Goal: Task Accomplishment & Management: Use online tool/utility

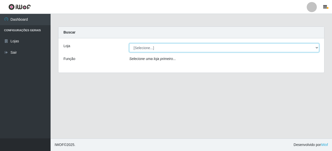
click at [145, 51] on select "[Selecione...] Nova República - Pajuçara Nova República - Pompeia" at bounding box center [224, 47] width 190 height 9
select select "64"
click at [129, 43] on select "[Selecione...] Nova República - Pajuçara Nova República - Pompeia" at bounding box center [224, 47] width 190 height 9
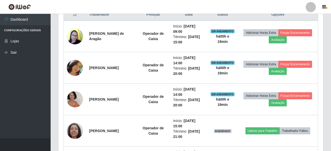
scroll to position [202, 0]
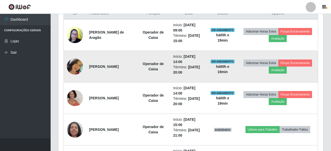
drag, startPoint x: 89, startPoint y: 65, endPoint x: 130, endPoint y: 67, distance: 41.3
click at [130, 67] on td "Joana Maria do Nascimento Catarino" at bounding box center [111, 67] width 50 height 32
copy strong "Joana Maria do Nascimento Catarino"
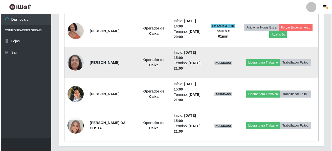
scroll to position [284, 0]
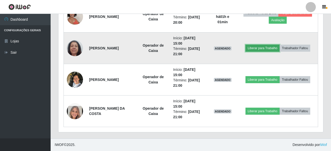
click at [268, 45] on button "Liberar para Trabalho" at bounding box center [262, 48] width 34 height 7
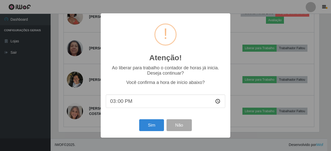
scroll to position [105, 262]
click at [156, 123] on button "Sim" at bounding box center [152, 126] width 25 height 12
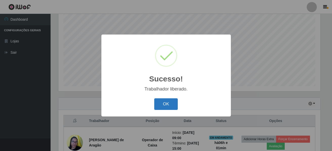
click at [164, 103] on button "OK" at bounding box center [166, 105] width 24 height 12
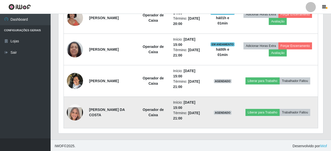
scroll to position [284, 0]
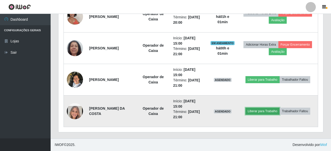
click at [279, 108] on button "Liberar para Trabalho" at bounding box center [262, 111] width 34 height 7
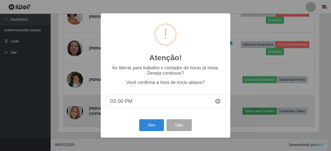
scroll to position [105, 262]
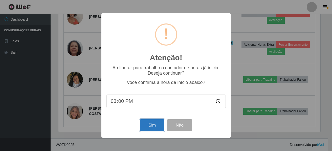
click at [153, 124] on button "Sim" at bounding box center [152, 126] width 25 height 12
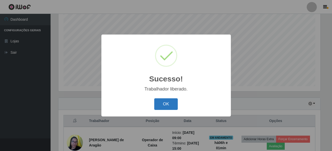
click at [169, 106] on button "OK" at bounding box center [166, 105] width 24 height 12
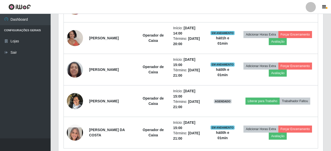
scroll to position [271, 0]
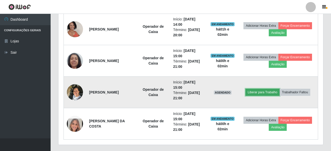
click at [279, 89] on button "Liberar para Trabalho" at bounding box center [262, 92] width 34 height 7
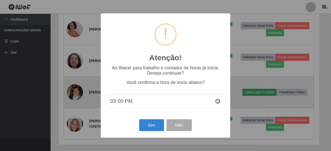
scroll to position [105, 262]
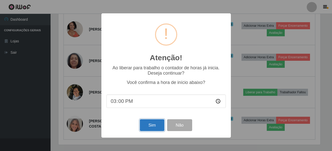
click at [157, 124] on button "Sim" at bounding box center [152, 126] width 25 height 12
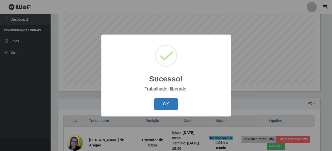
click at [167, 104] on button "OK" at bounding box center [166, 105] width 24 height 12
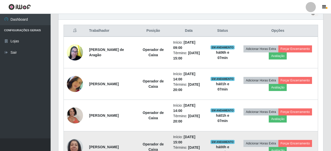
scroll to position [183, 0]
